Goal: Communication & Community: Answer question/provide support

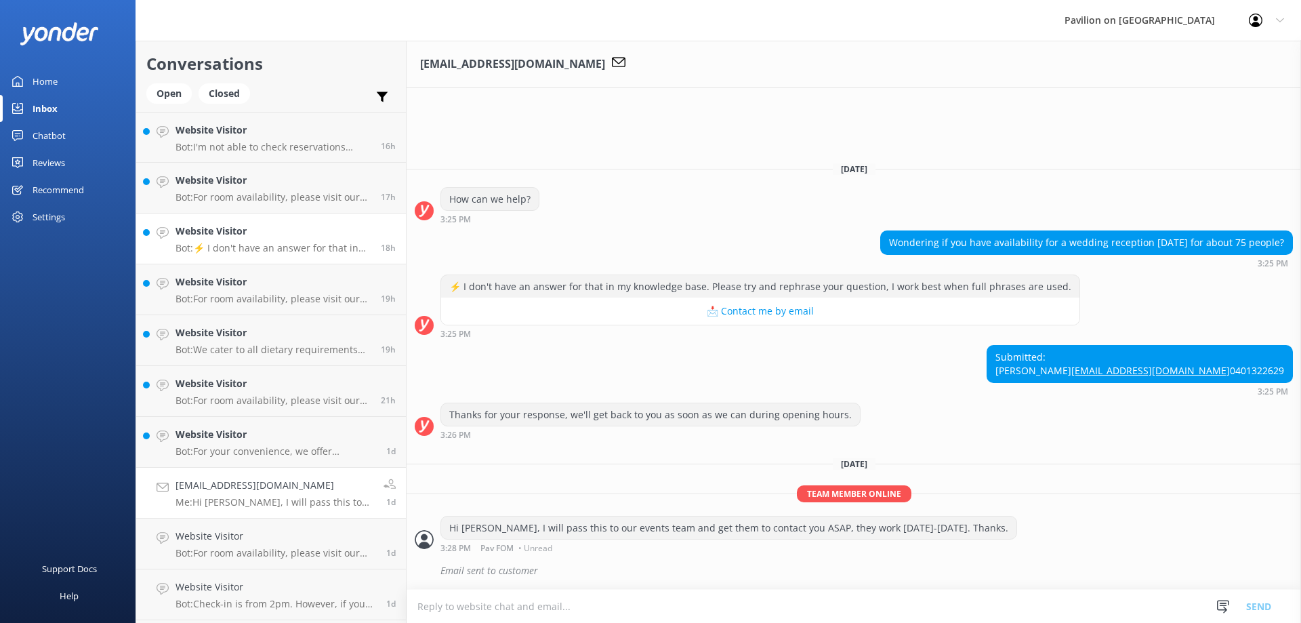
click at [242, 239] on div "Website Visitor Bot: ⚡ I don't have an answer for that in my knowledge base. Pl…" at bounding box center [273, 239] width 195 height 30
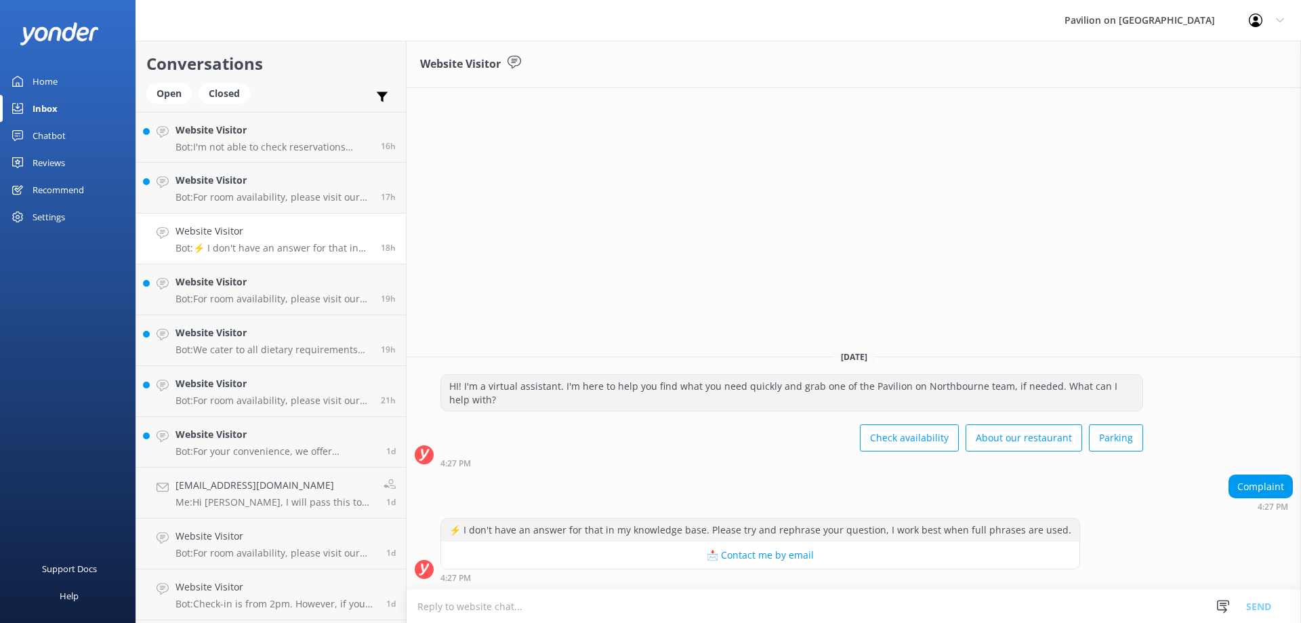
click at [530, 580] on div "4:27 PM" at bounding box center [761, 577] width 640 height 9
click at [458, 571] on div "⚡ I don't have an answer for that in my knowledge base. Please try and rephrase…" at bounding box center [761, 550] width 640 height 64
click at [470, 608] on textarea at bounding box center [854, 606] width 895 height 33
click at [491, 607] on textarea "Hi, My name is [PERSON_NAME] and if you wish to put i a complaint, please feel …" at bounding box center [854, 606] width 895 height 34
type textarea "Hi, My name is [PERSON_NAME] and if you wish to put i a complaint, please feel …"
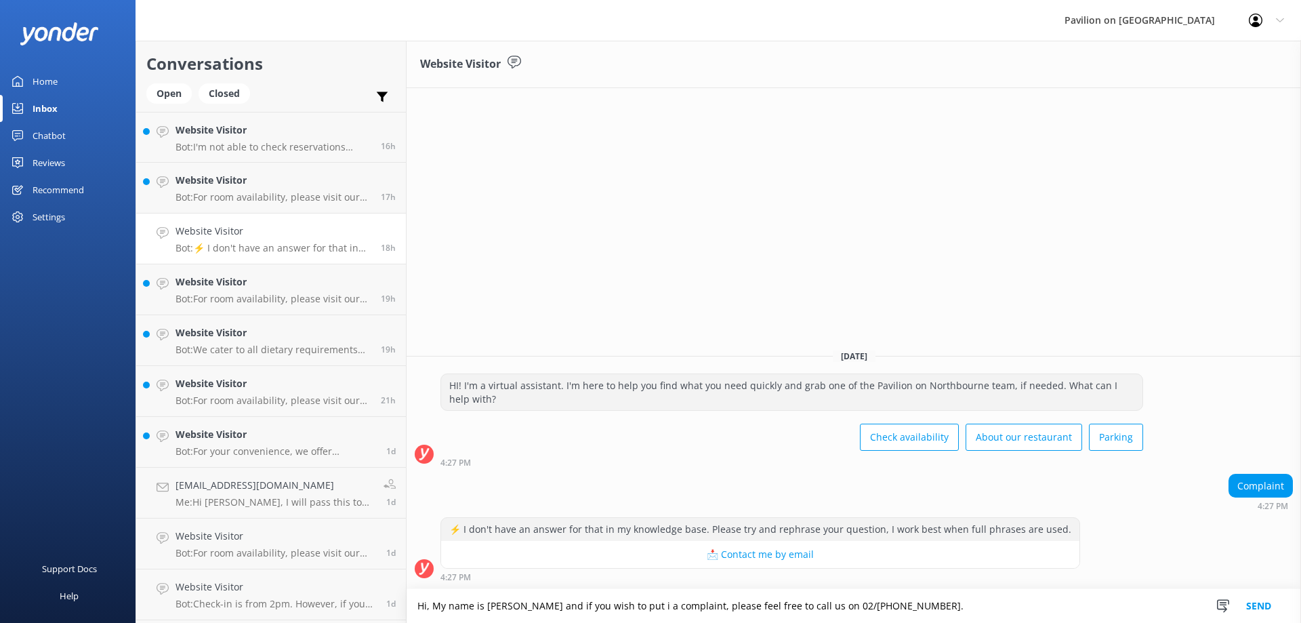
click at [1260, 608] on button "Send" at bounding box center [1259, 606] width 51 height 34
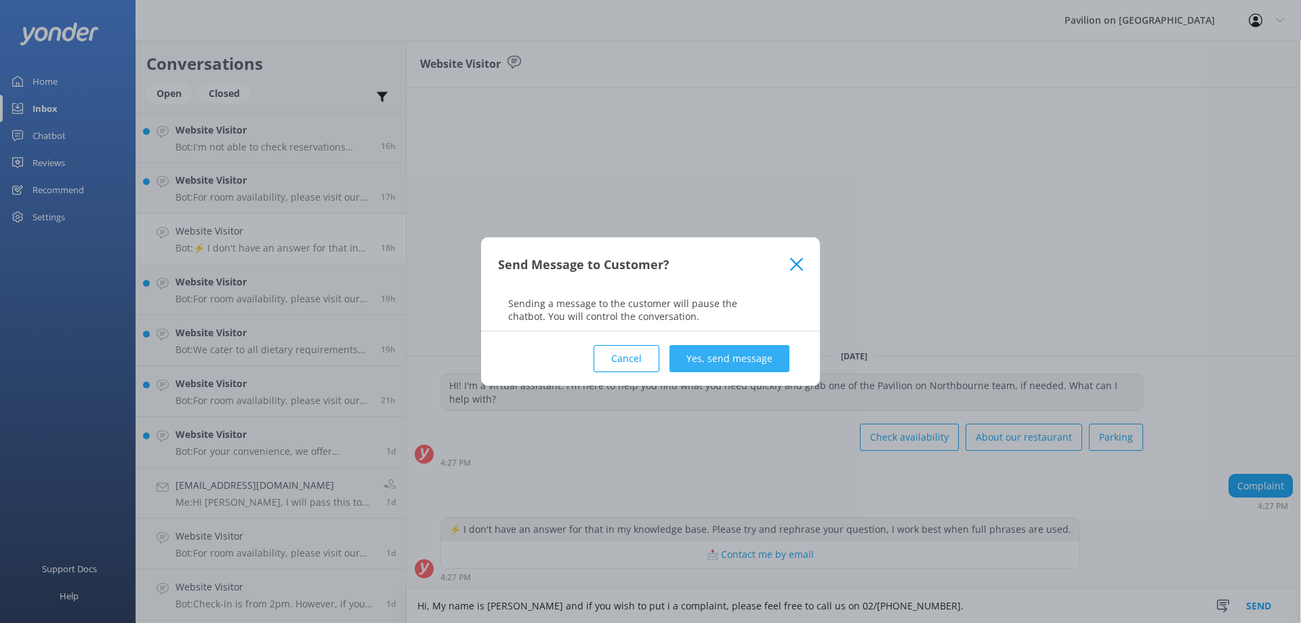
click at [722, 349] on button "Yes, send message" at bounding box center [730, 358] width 120 height 27
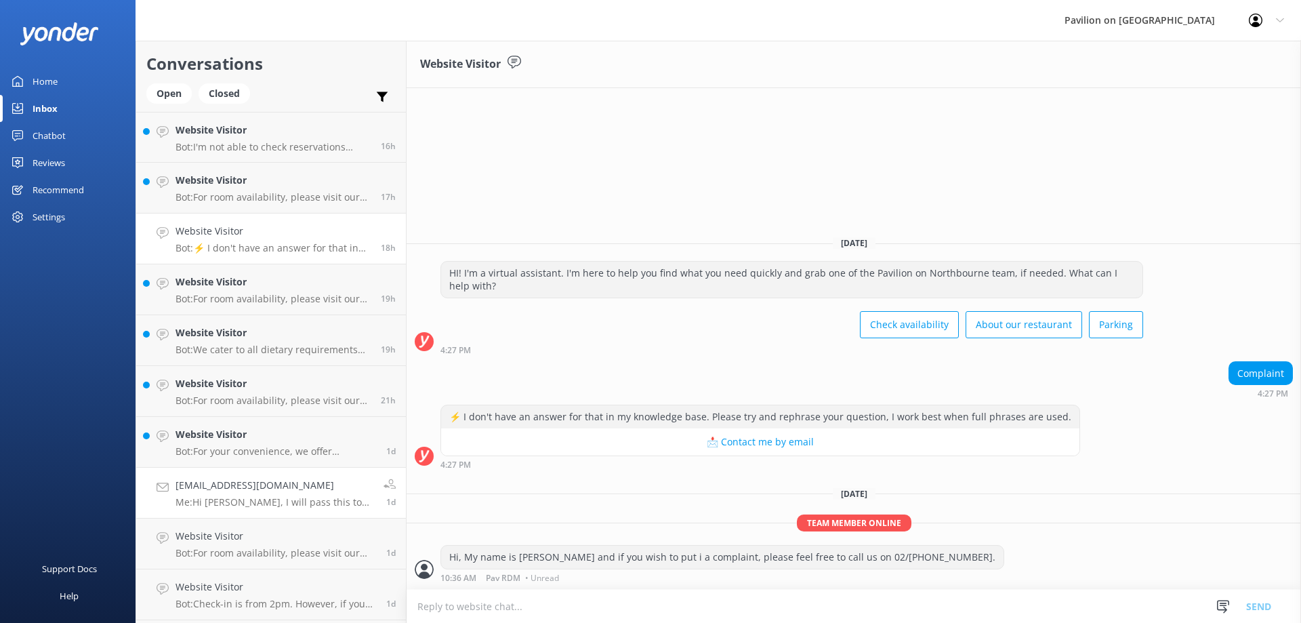
click at [258, 489] on h4 "[EMAIL_ADDRESS][DOMAIN_NAME]" at bounding box center [275, 485] width 198 height 15
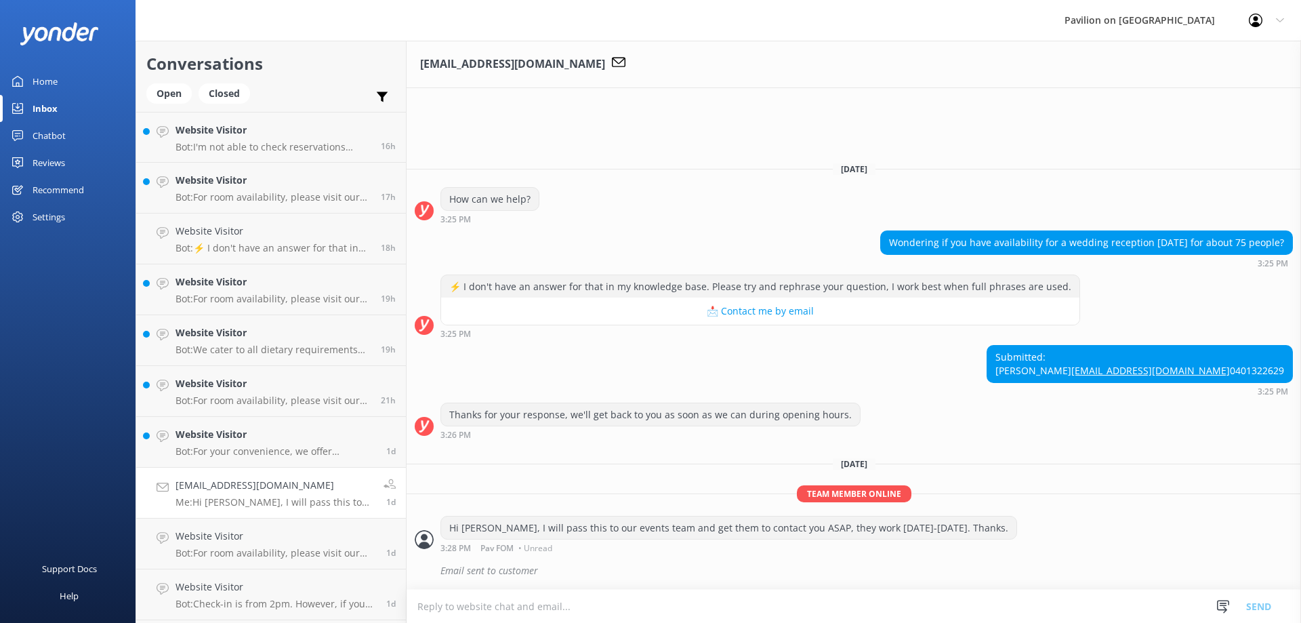
click at [479, 561] on div "Email sent to customer" at bounding box center [867, 570] width 853 height 23
click at [440, 604] on textarea at bounding box center [854, 606] width 895 height 33
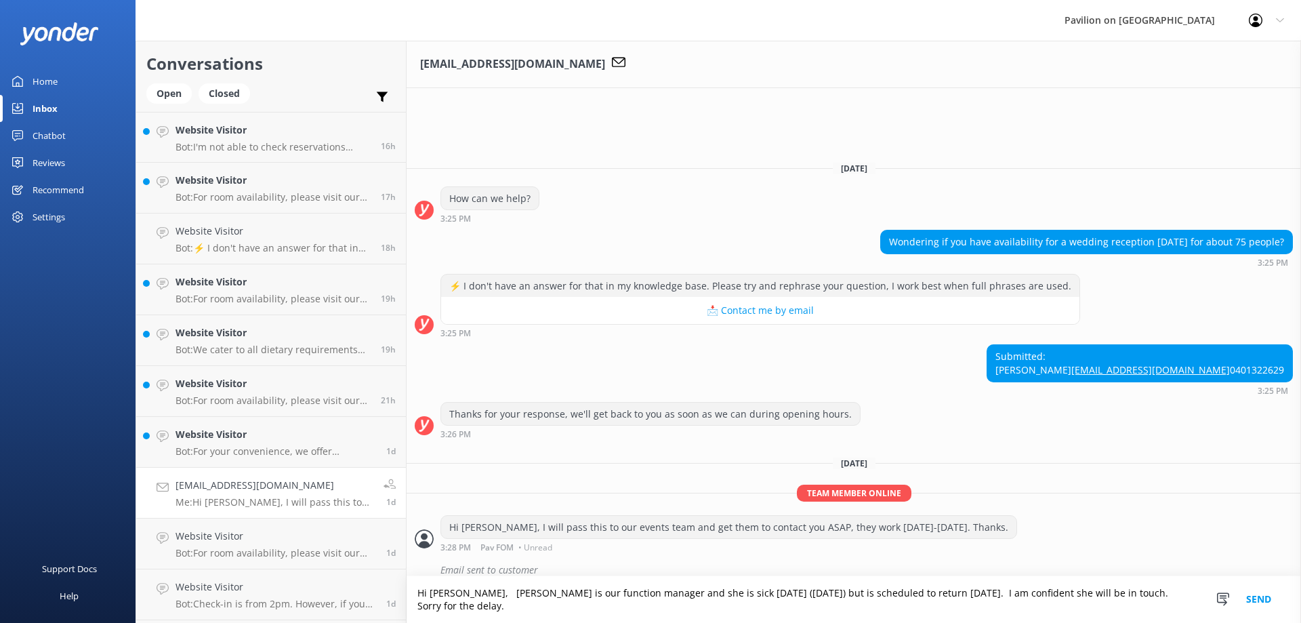
type textarea "Hi [PERSON_NAME], [PERSON_NAME] is our function manager and she is sick [DATE] …"
click at [1261, 600] on button "Send" at bounding box center [1259, 599] width 51 height 47
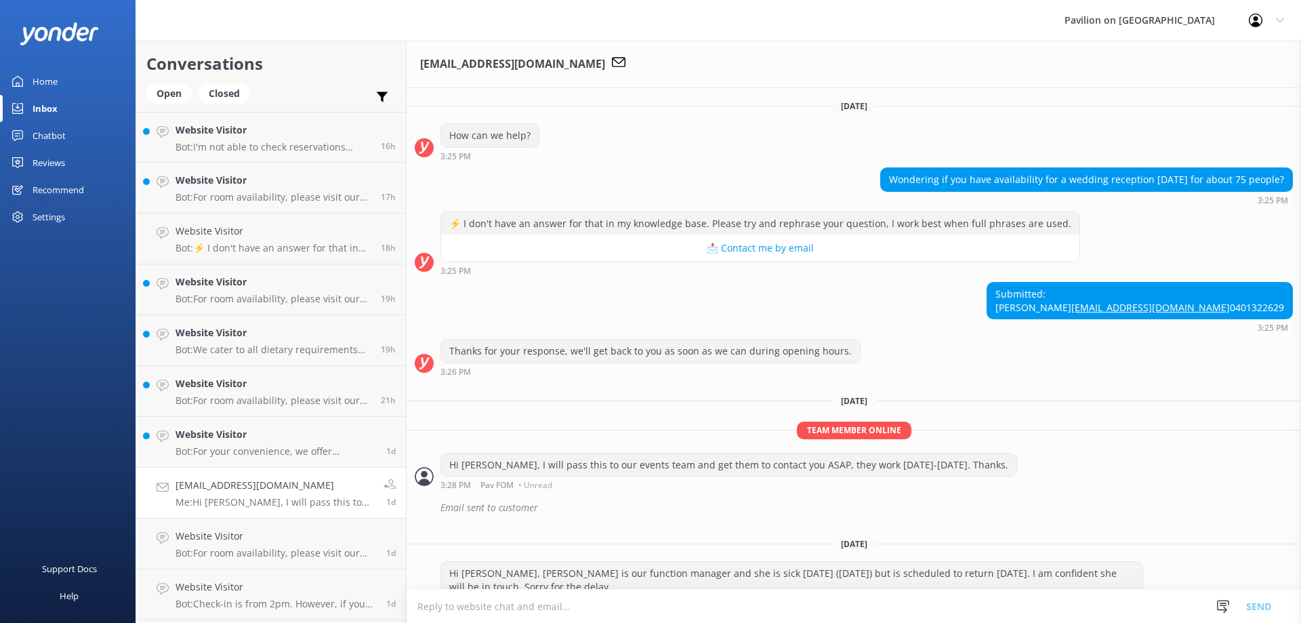
scroll to position [56, 0]
